Goal: Task Accomplishment & Management: Use online tool/utility

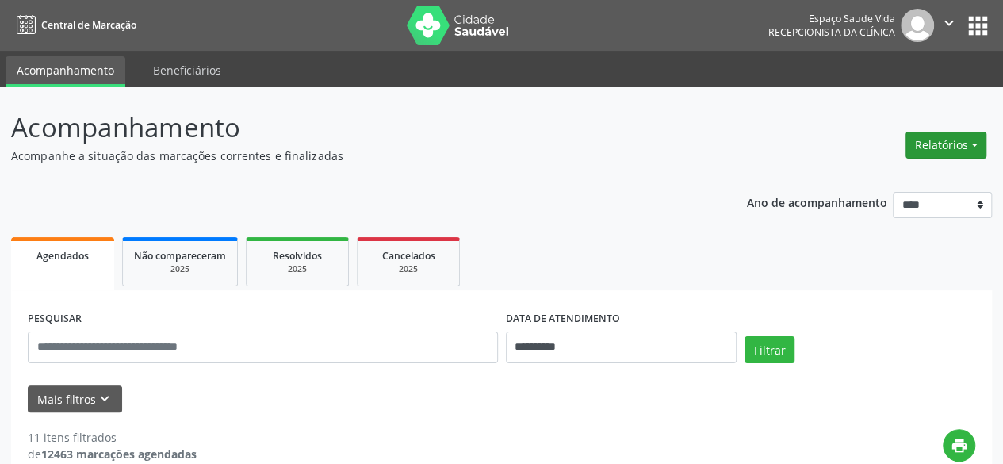
click at [944, 151] on button "Relatórios" at bounding box center [946, 145] width 81 height 27
click at [875, 182] on link "Agendamentos" at bounding box center [902, 178] width 170 height 22
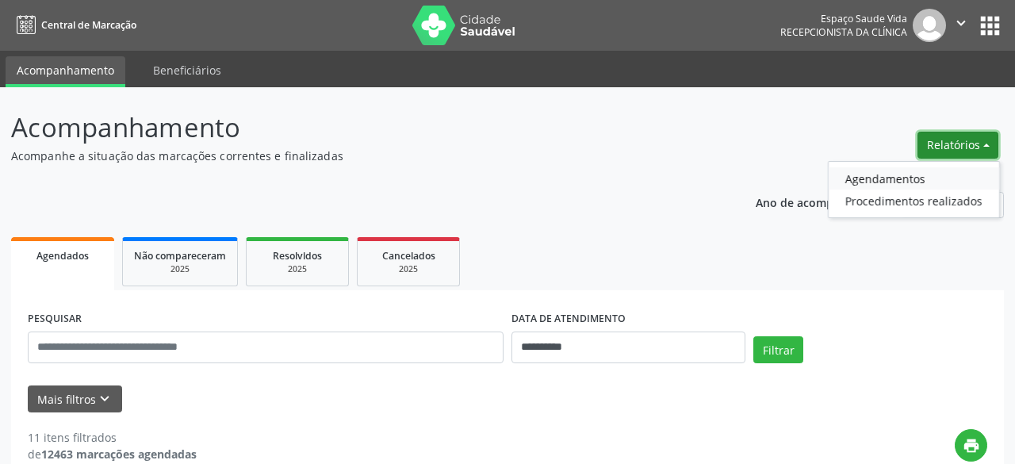
select select "*"
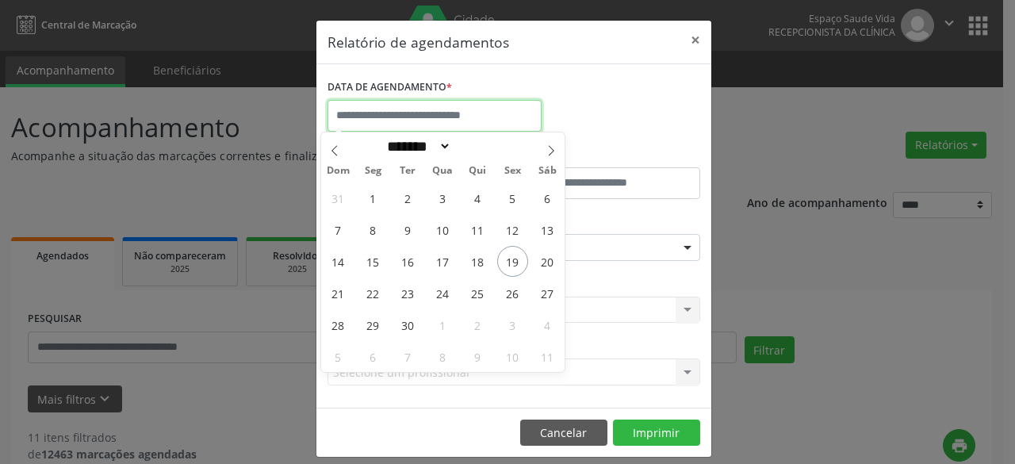
click at [455, 113] on input "text" at bounding box center [434, 116] width 214 height 32
click at [366, 290] on span "22" at bounding box center [373, 293] width 31 height 31
type input "**********"
click at [366, 290] on span "22" at bounding box center [373, 293] width 31 height 31
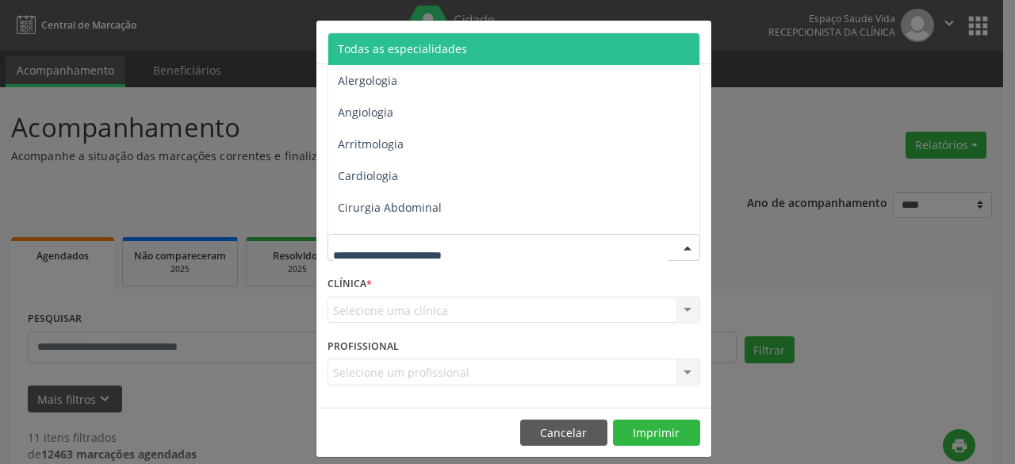
click at [454, 52] on span "Todas as especialidades" at bounding box center [402, 48] width 129 height 15
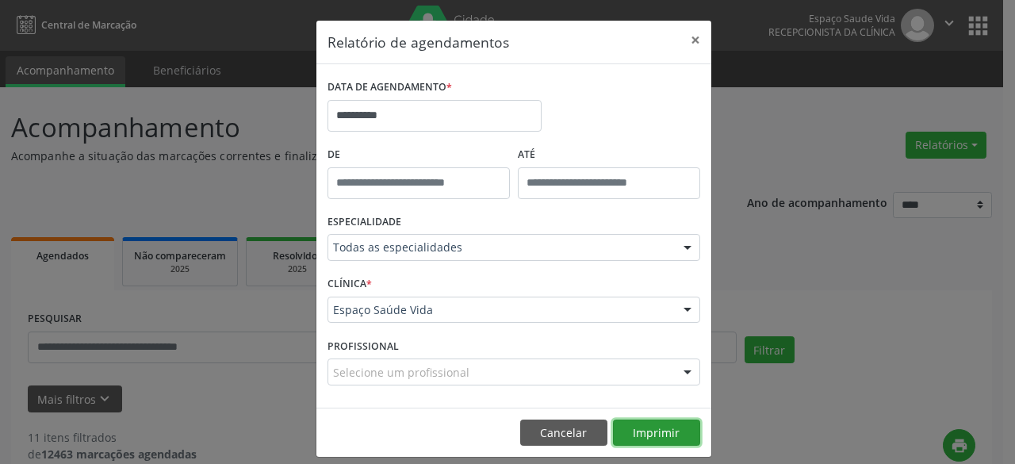
click at [650, 440] on button "Imprimir" at bounding box center [656, 432] width 87 height 27
